Goal: Navigation & Orientation: Find specific page/section

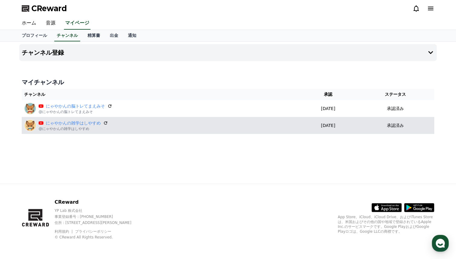
click at [26, 124] on img at bounding box center [30, 125] width 12 height 12
click at [32, 126] on img at bounding box center [30, 125] width 12 height 12
click at [53, 125] on link "にゃやかんの雑学はしやすめ" at bounding box center [73, 123] width 55 height 6
click at [328, 124] on p "[DATE]" at bounding box center [328, 125] width 53 height 6
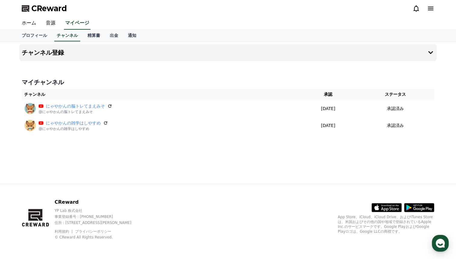
click at [432, 10] on icon at bounding box center [430, 9] width 5 height 4
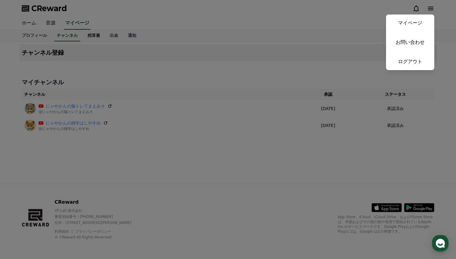
click at [210, 102] on button "close" at bounding box center [228, 129] width 456 height 259
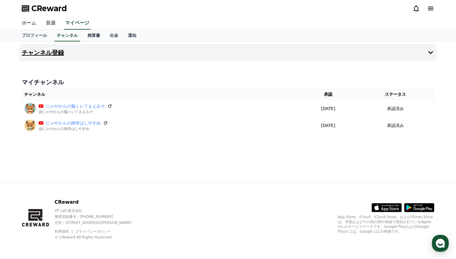
click at [425, 49] on button "チャンネル登録" at bounding box center [228, 52] width 418 height 17
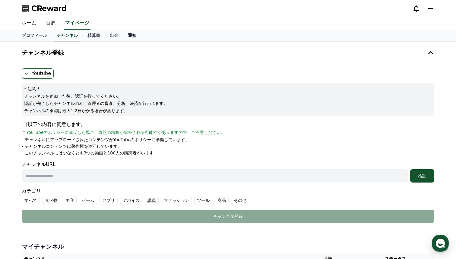
click at [138, 34] on link "通知" at bounding box center [132, 35] width 18 height 11
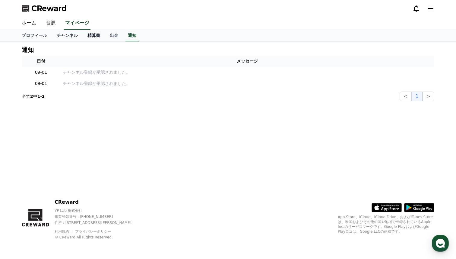
click at [104, 36] on link "精算書" at bounding box center [94, 35] width 22 height 11
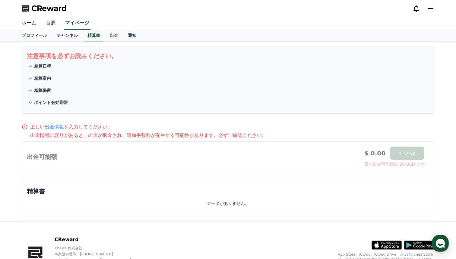
click at [56, 67] on button "精算日程" at bounding box center [228, 66] width 403 height 12
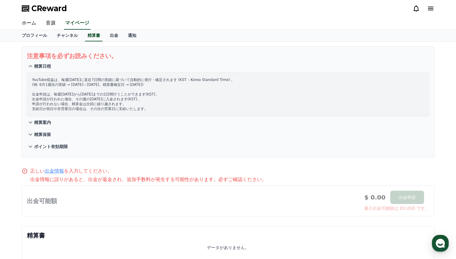
click at [48, 121] on p "精算案内" at bounding box center [42, 122] width 17 height 6
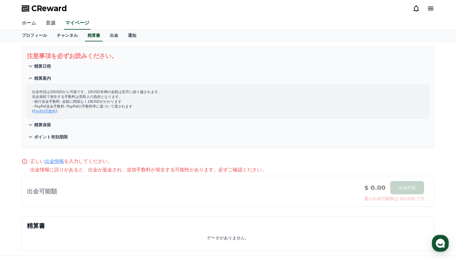
click at [48, 125] on p "精算保留" at bounding box center [42, 125] width 17 height 6
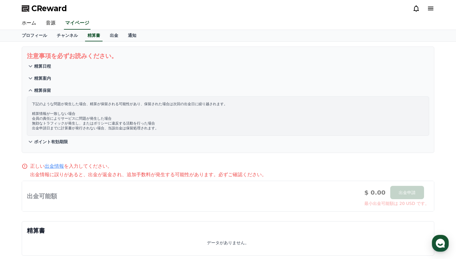
click at [62, 140] on p "ポイント有効期限" at bounding box center [51, 142] width 34 height 6
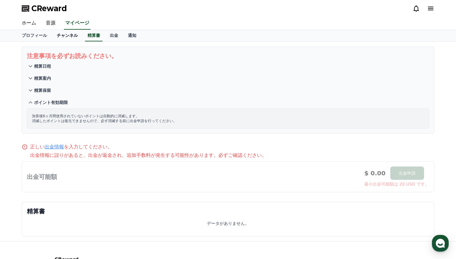
click at [73, 35] on link "チャンネル" at bounding box center [67, 35] width 31 height 11
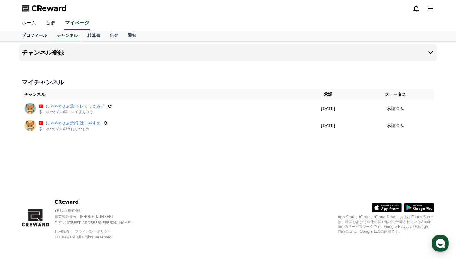
click at [40, 36] on link "プロフィール" at bounding box center [34, 35] width 35 height 11
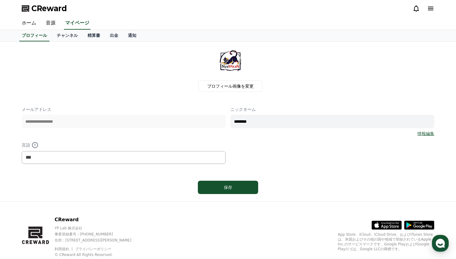
click at [430, 6] on icon at bounding box center [430, 8] width 7 height 7
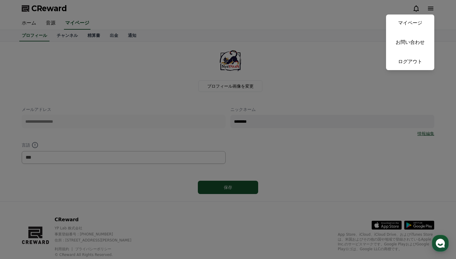
click at [410, 8] on button "close" at bounding box center [228, 129] width 456 height 259
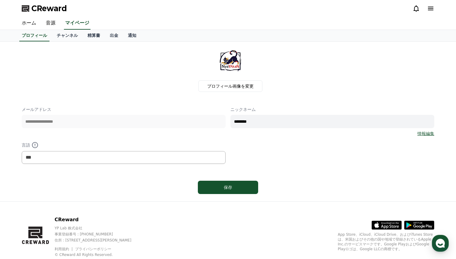
click at [419, 8] on icon at bounding box center [416, 8] width 7 height 7
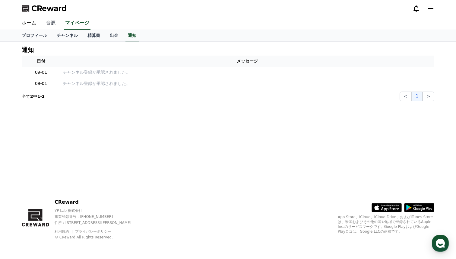
click at [53, 22] on link "音源" at bounding box center [50, 23] width 19 height 13
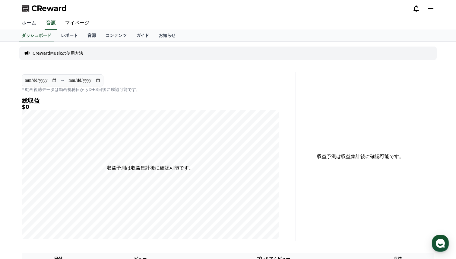
click at [30, 23] on link "ホーム" at bounding box center [29, 23] width 24 height 13
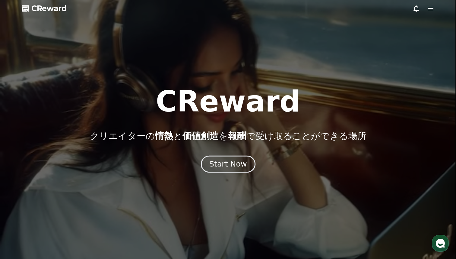
click at [227, 164] on div "Start Now" at bounding box center [227, 164] width 37 height 10
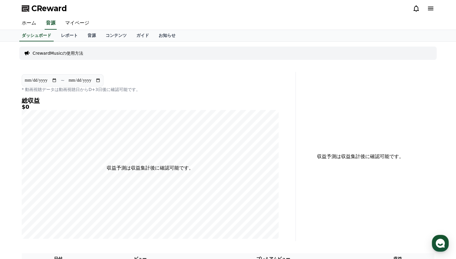
scroll to position [5, 0]
